Goal: Information Seeking & Learning: Learn about a topic

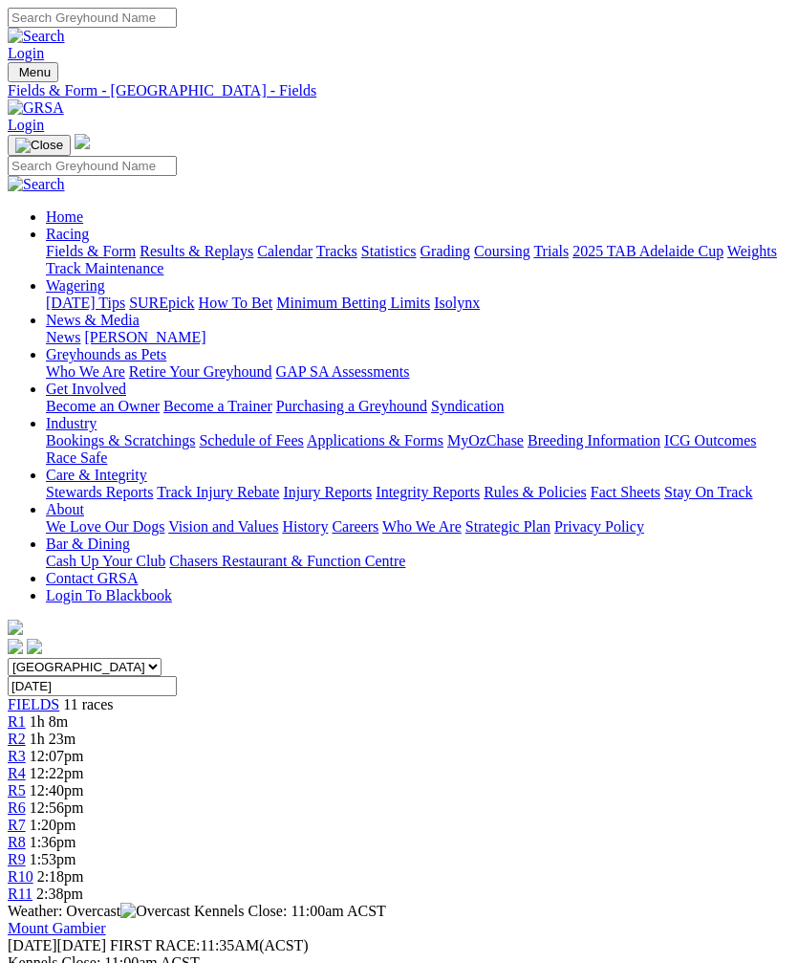
scroll to position [3, 0]
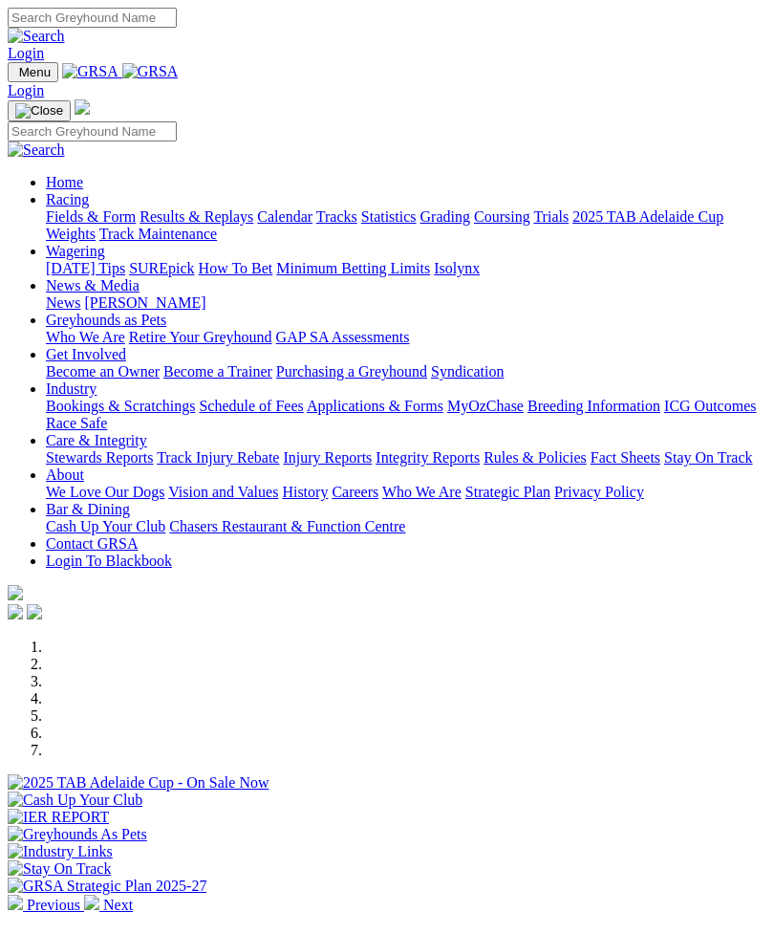
scroll to position [685, 0]
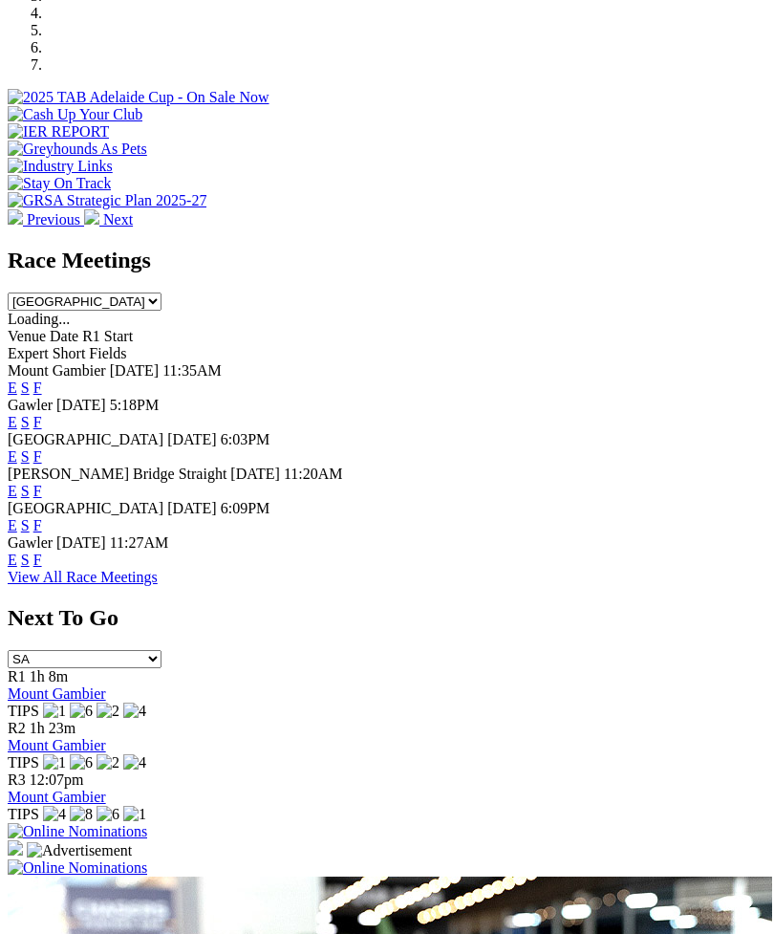
click at [42, 414] on link "F" at bounding box center [37, 422] width 9 height 16
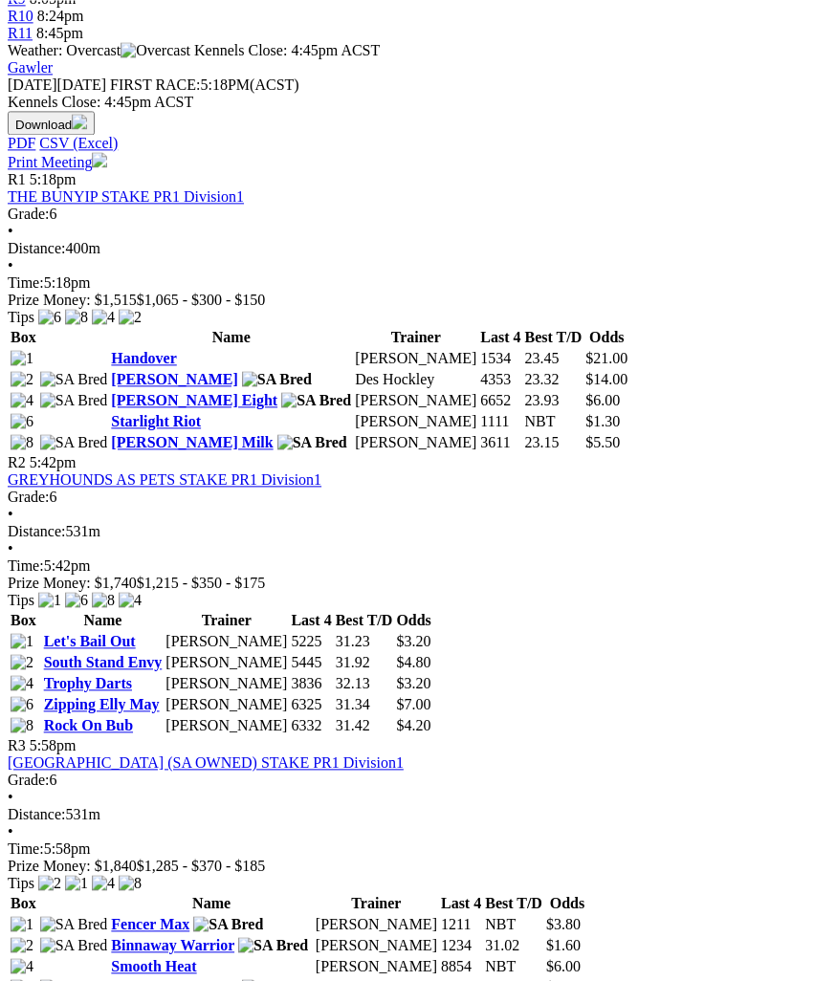
scroll to position [850, 0]
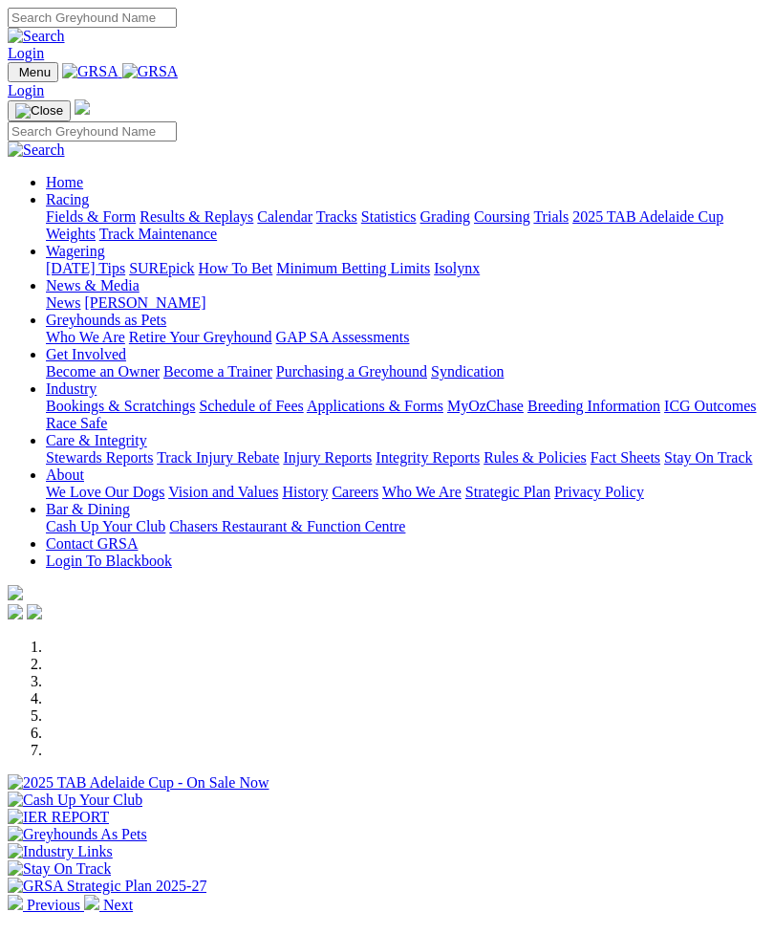
scroll to position [685, 0]
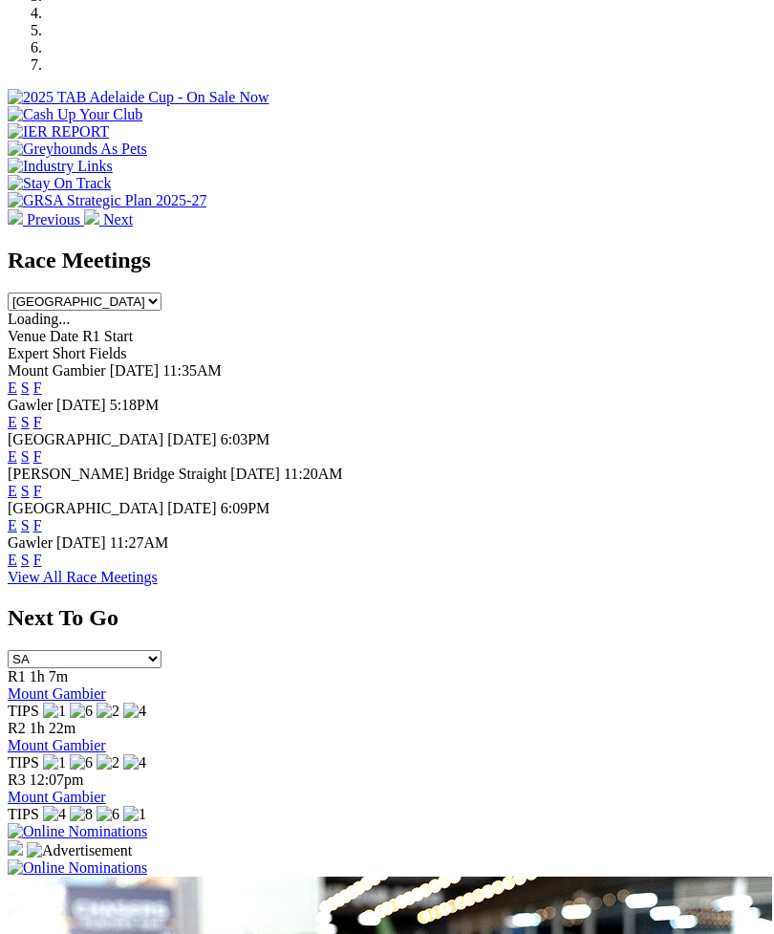
click at [42, 414] on link "F" at bounding box center [37, 422] width 9 height 16
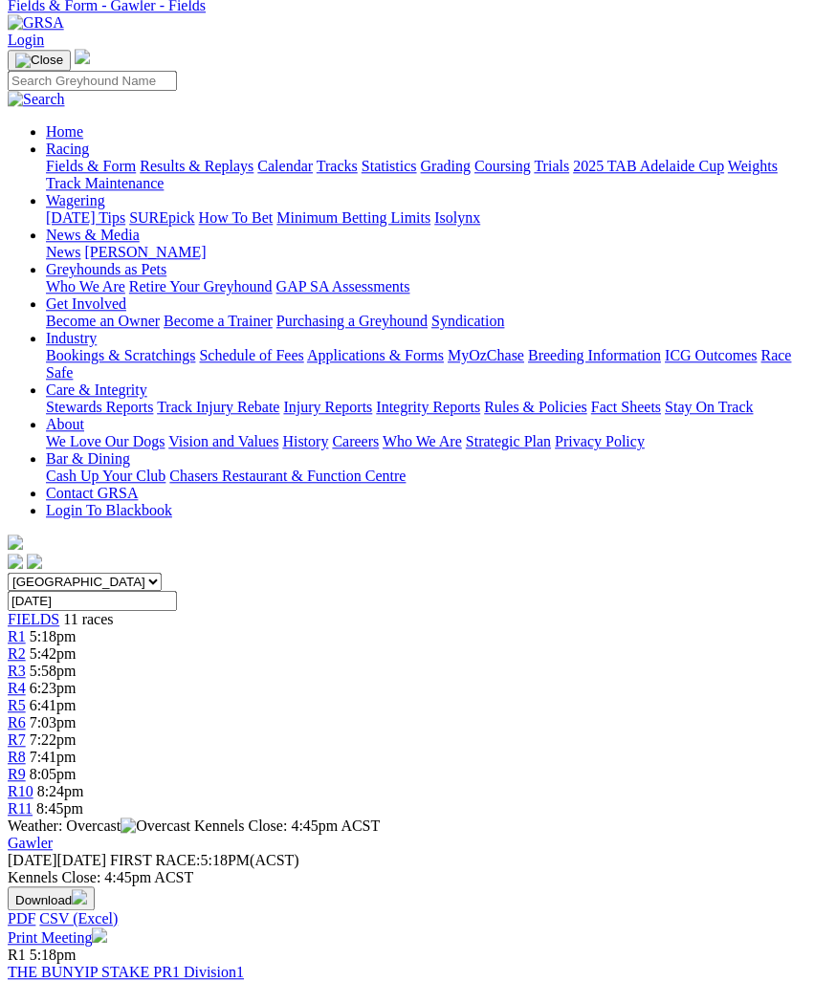
scroll to position [83, 0]
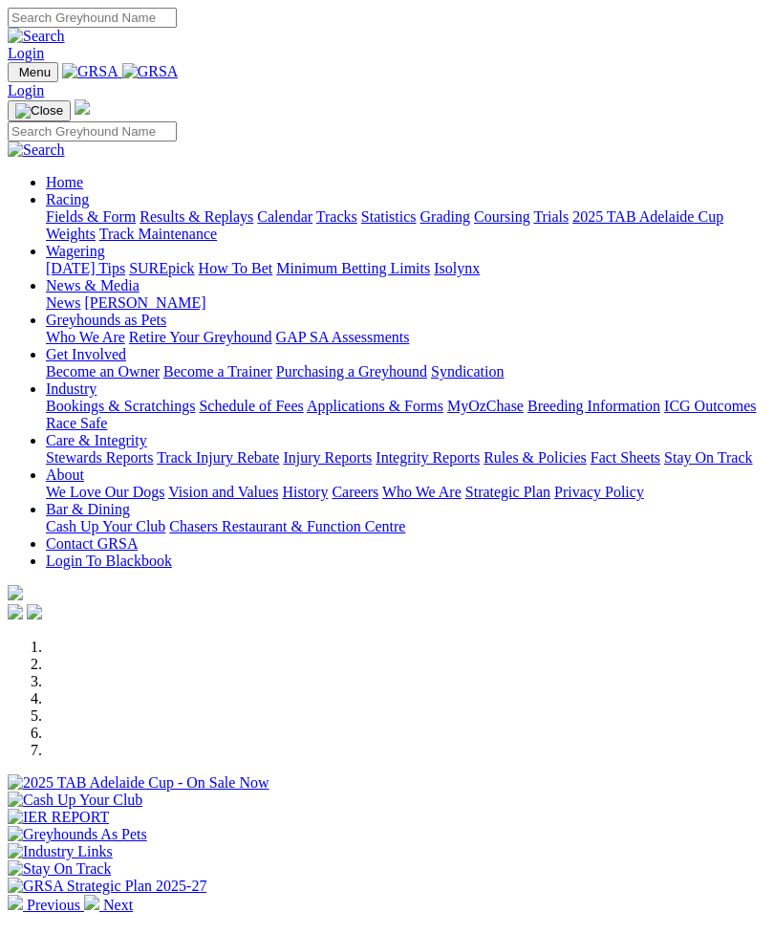
scroll to position [685, 0]
